Goal: Navigation & Orientation: Find specific page/section

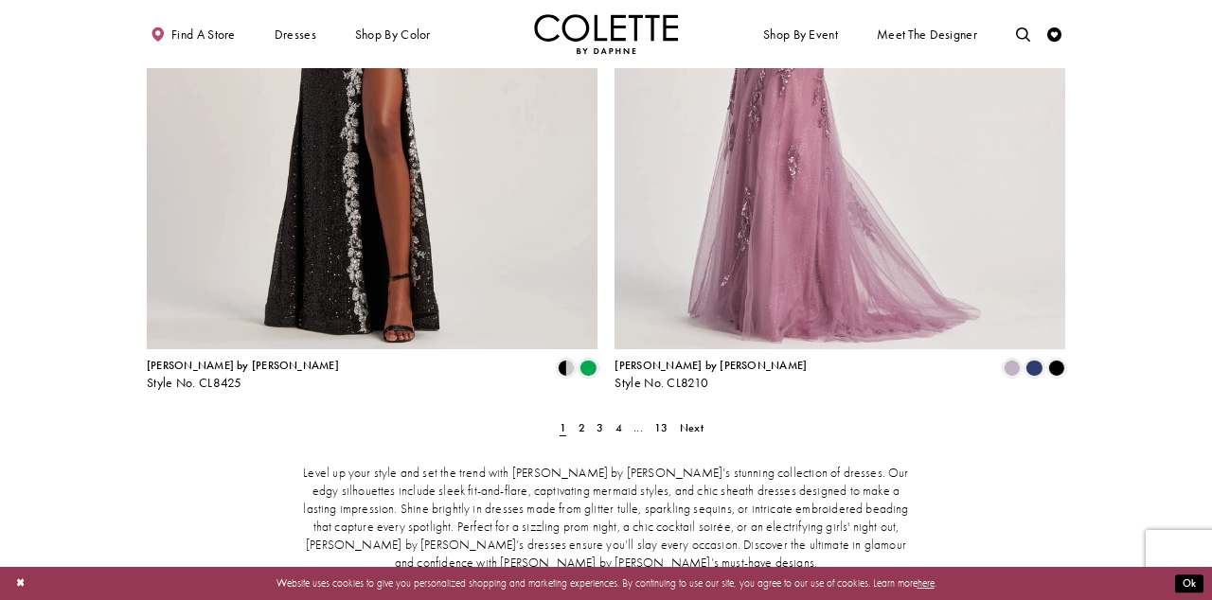
scroll to position [2572, 0]
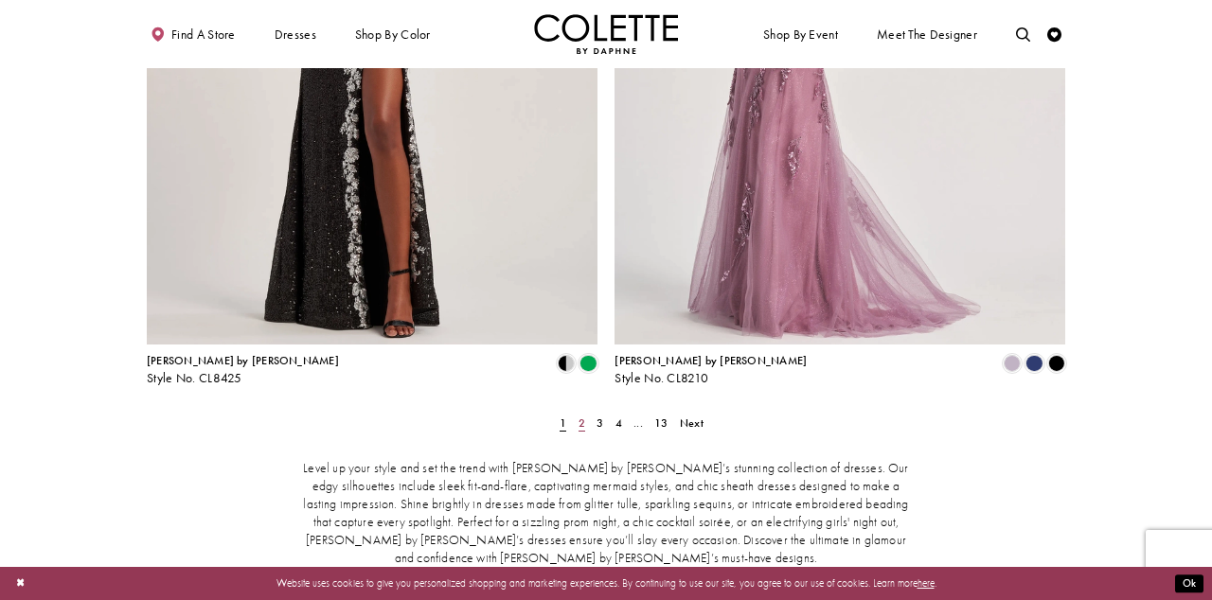
click at [580, 416] on span "2" at bounding box center [581, 423] width 7 height 15
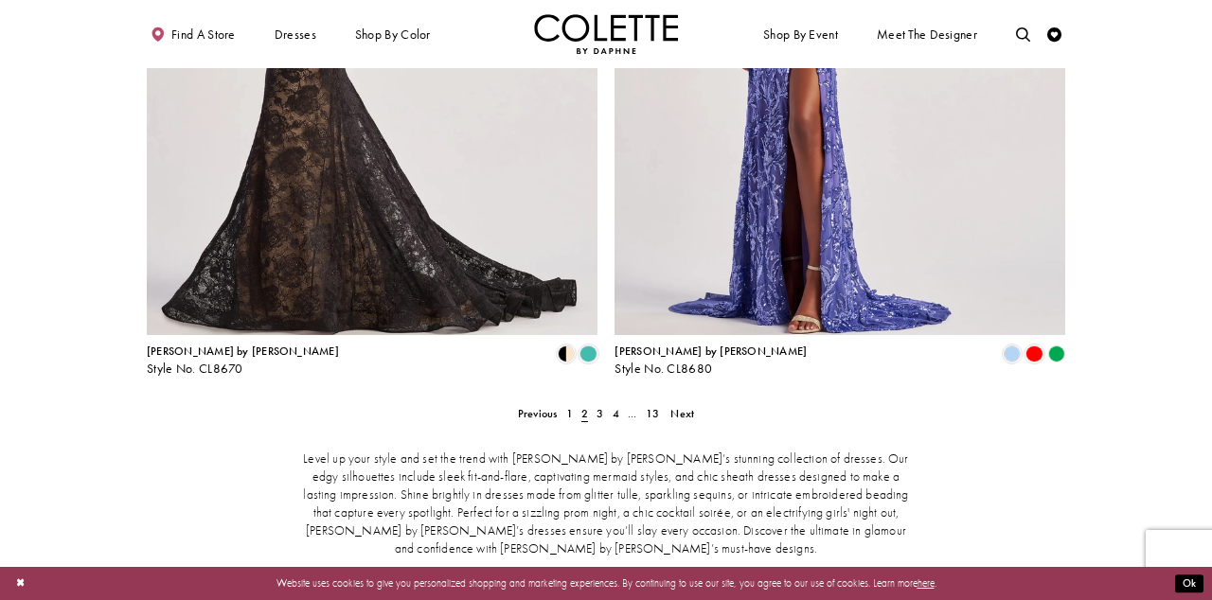
scroll to position [2588, 0]
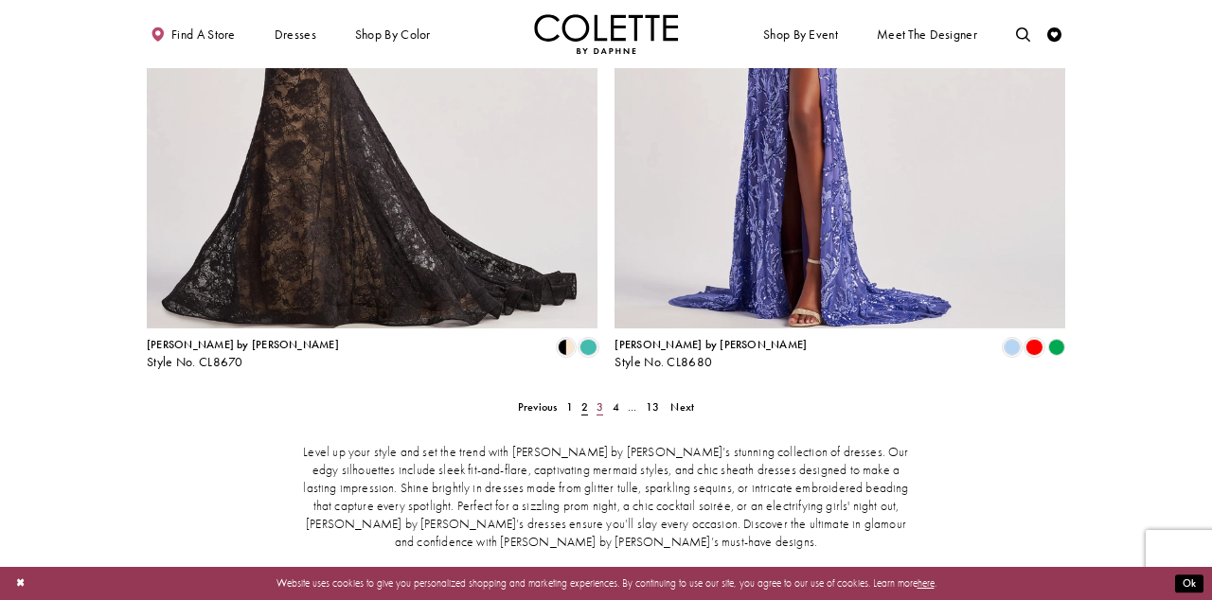
click at [597, 399] on span "3" at bounding box center [599, 406] width 7 height 15
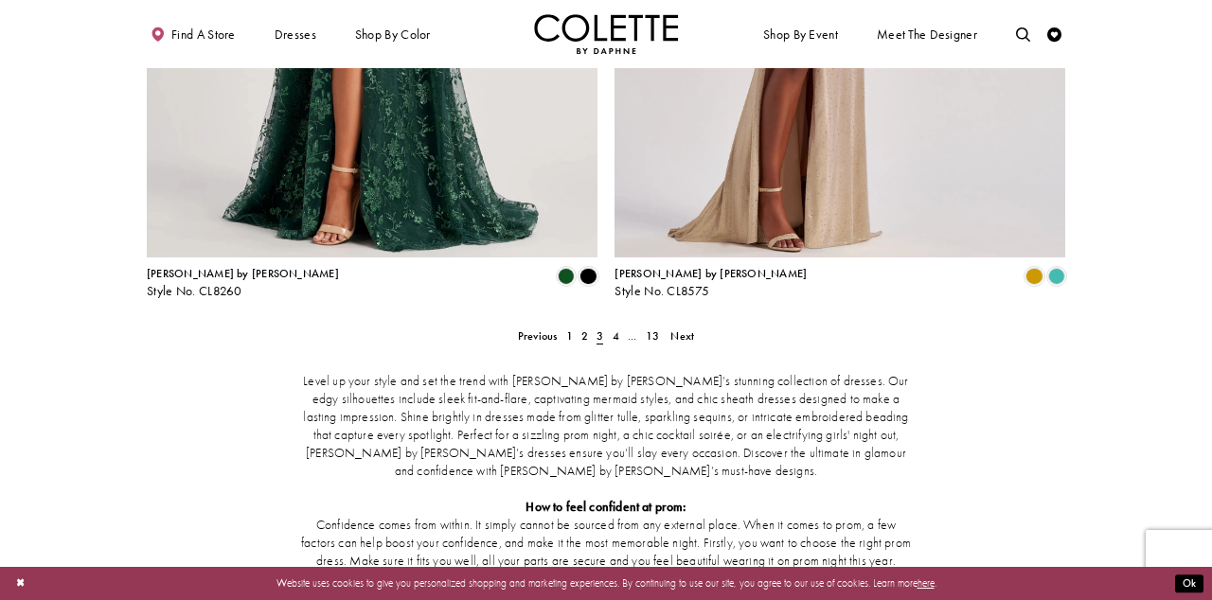
scroll to position [2662, 0]
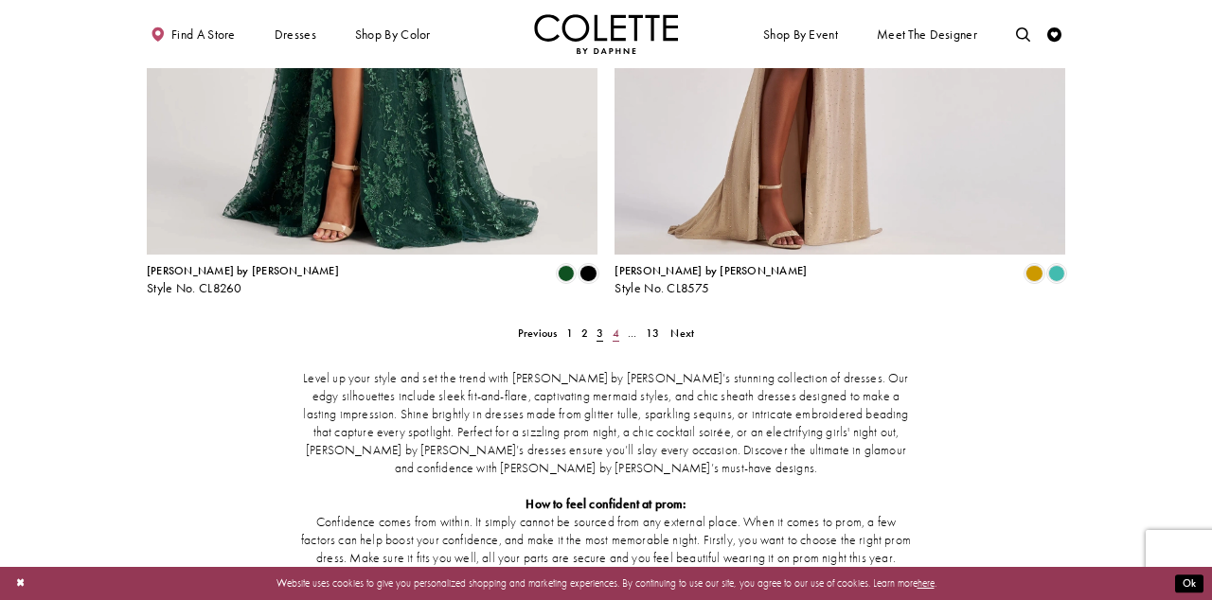
click at [613, 326] on span "4" at bounding box center [615, 333] width 7 height 15
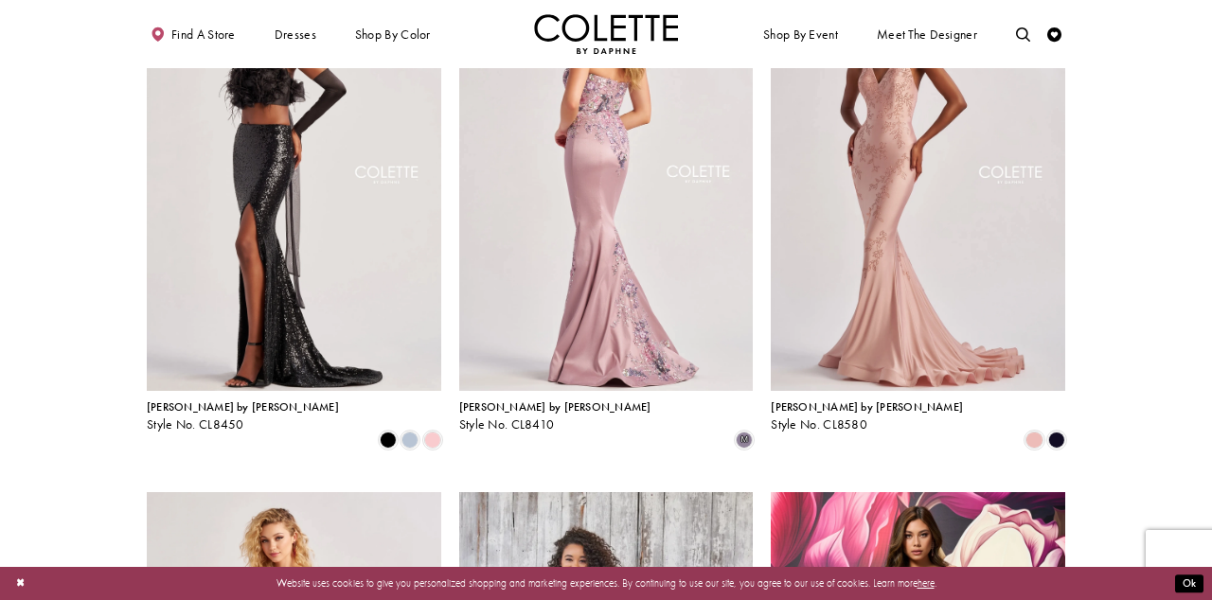
scroll to position [198, 0]
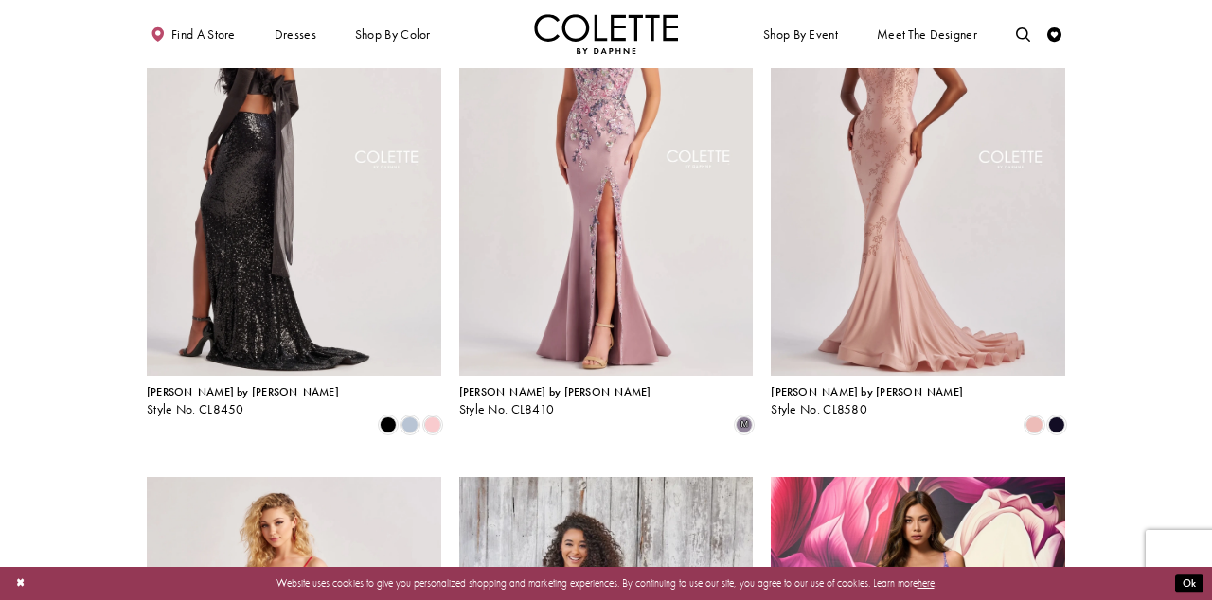
click at [334, 179] on img "Visit Colette by Daphne Style No. CL8450 Page" at bounding box center [294, 162] width 294 height 428
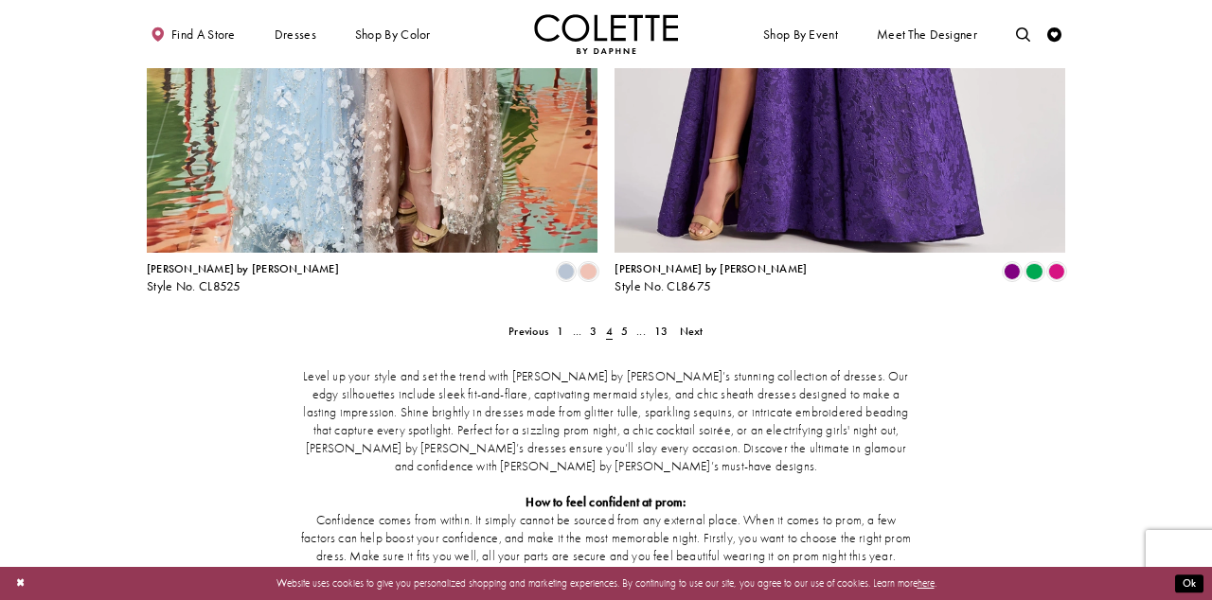
scroll to position [2675, 0]
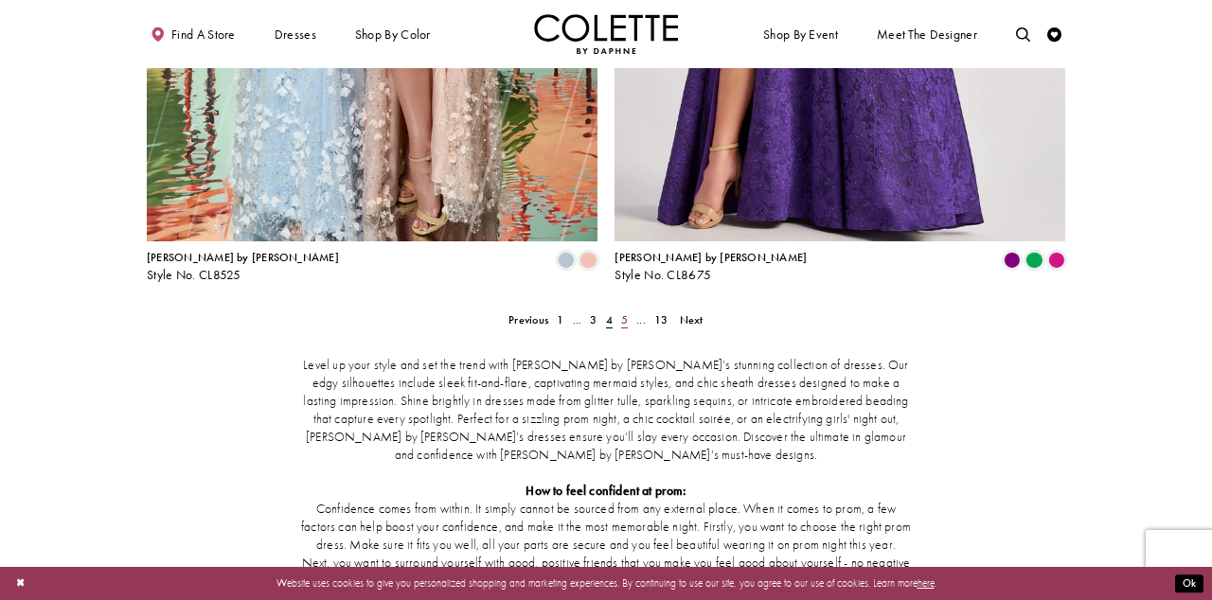
click at [624, 312] on span "5" at bounding box center [624, 319] width 7 height 15
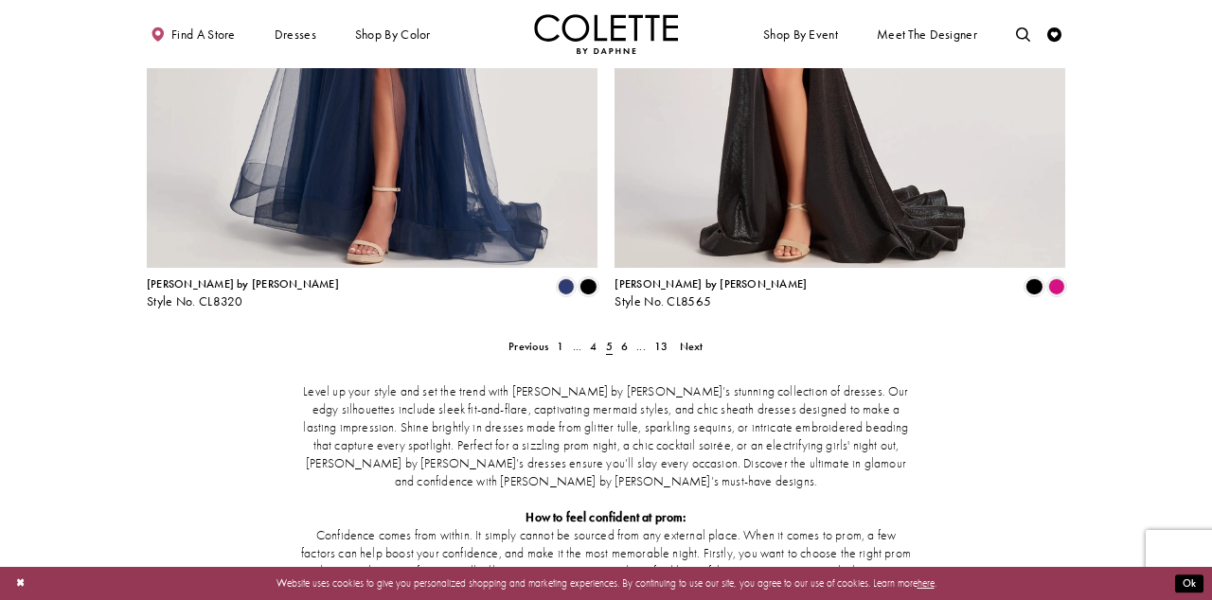
scroll to position [2649, 0]
click at [625, 338] on span "6" at bounding box center [624, 345] width 7 height 15
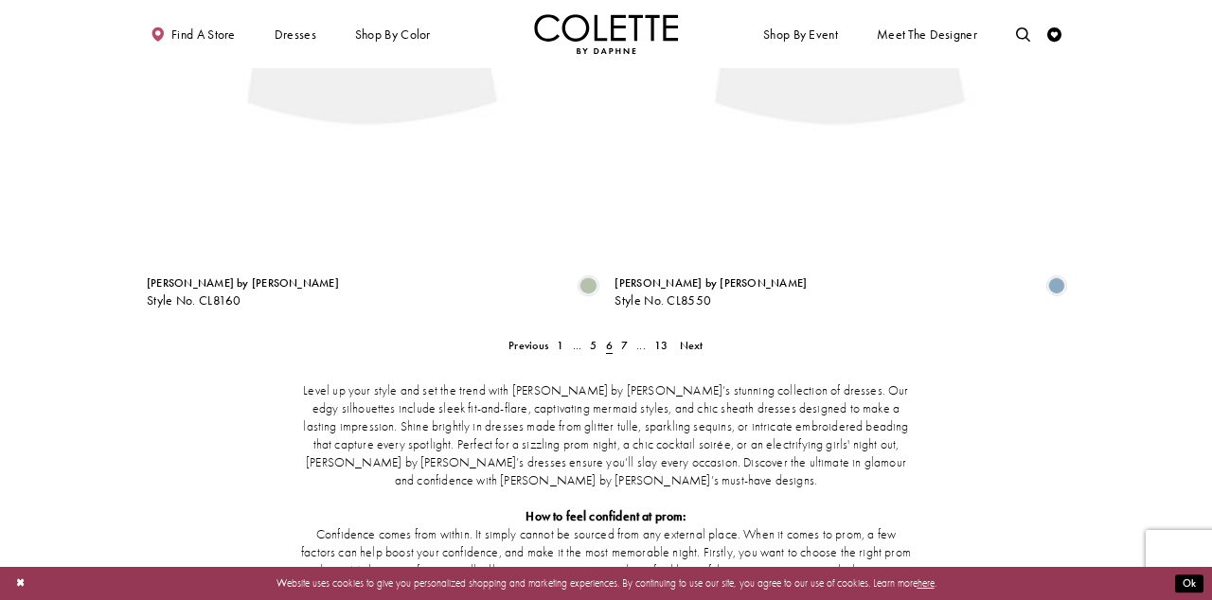
scroll to position [77, 0]
